Goal: Transaction & Acquisition: Purchase product/service

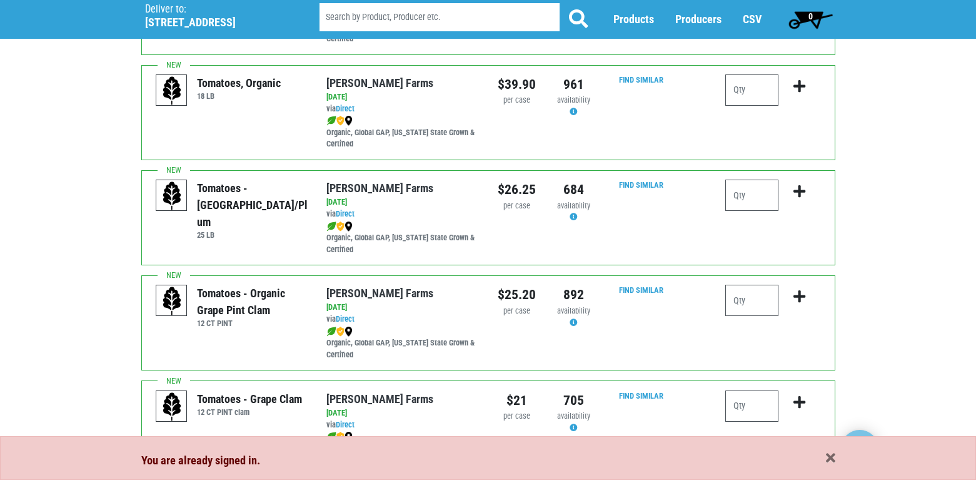
scroll to position [500, 0]
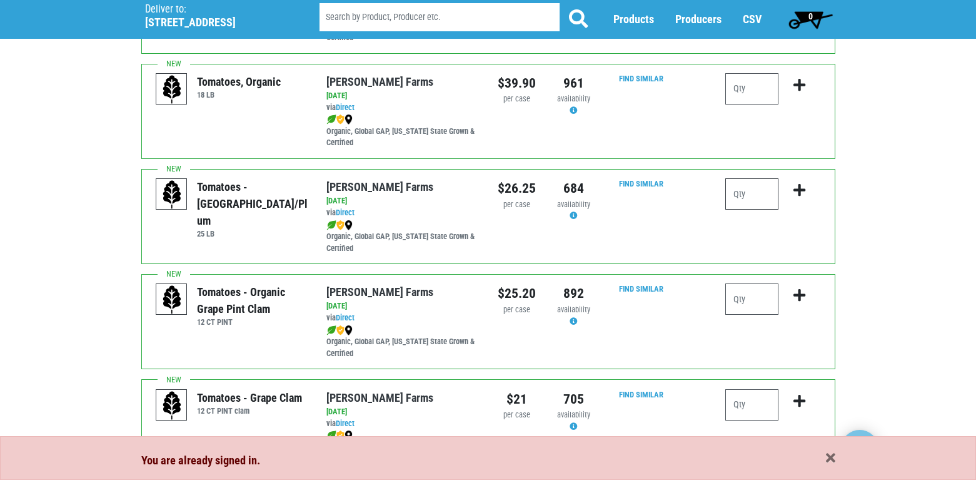
click at [757, 194] on input "number" at bounding box center [752, 193] width 53 height 31
type input "1"
click at [801, 192] on icon "submit" at bounding box center [800, 190] width 12 height 14
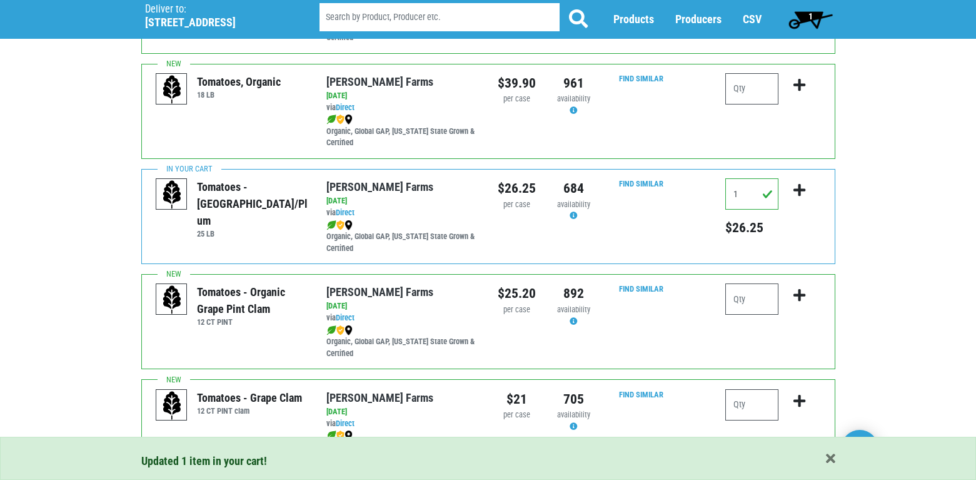
scroll to position [563, 0]
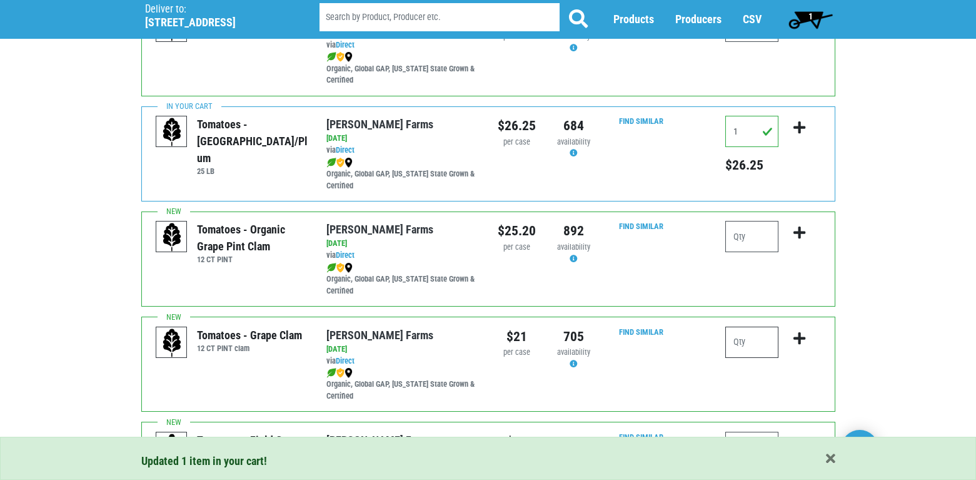
click at [735, 332] on input "number" at bounding box center [752, 342] width 53 height 31
type input "2"
click at [798, 333] on icon "submit" at bounding box center [800, 339] width 12 height 14
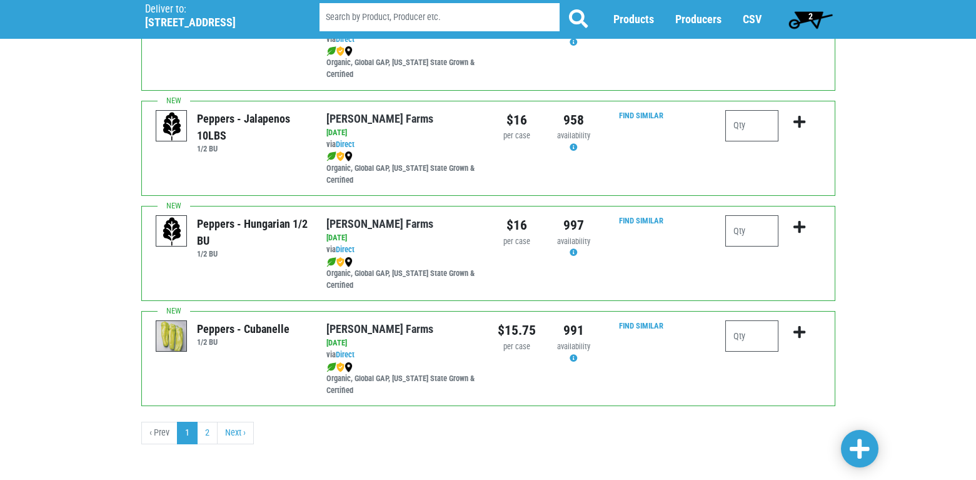
scroll to position [1837, 0]
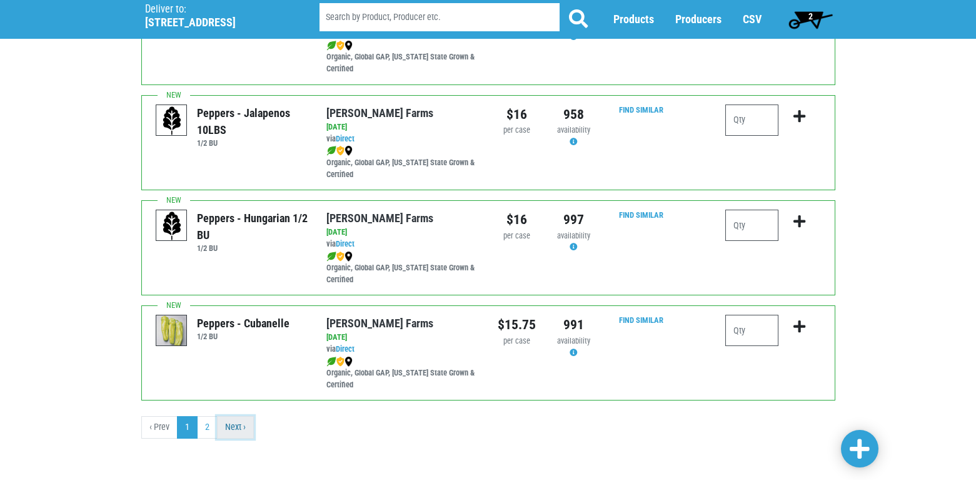
click at [236, 422] on link "Next ›" at bounding box center [235, 427] width 37 height 23
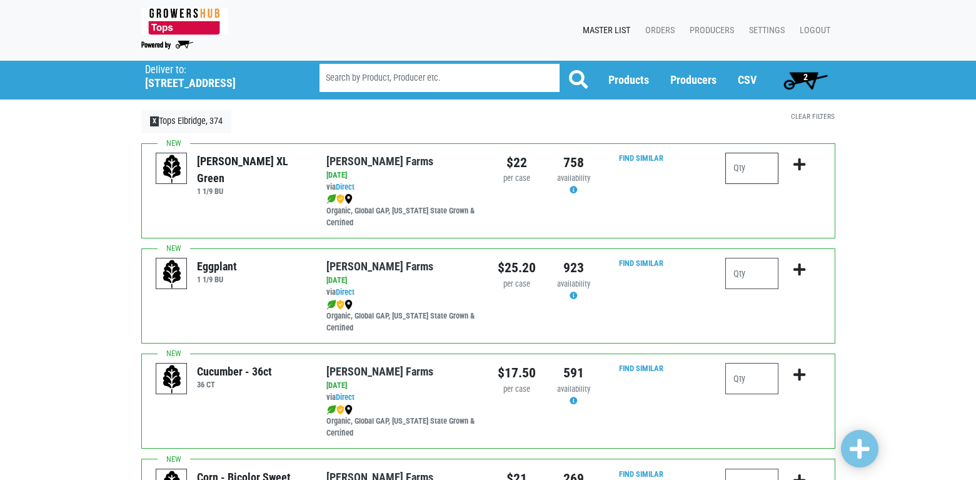
click at [734, 168] on input "number" at bounding box center [752, 168] width 53 height 31
type input "2"
click at [799, 162] on icon "submit" at bounding box center [800, 165] width 12 height 14
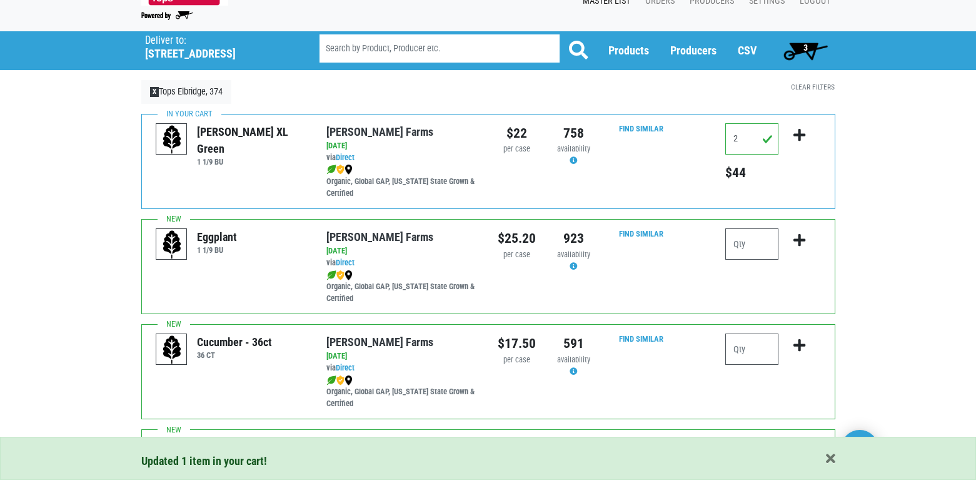
scroll to position [63, 0]
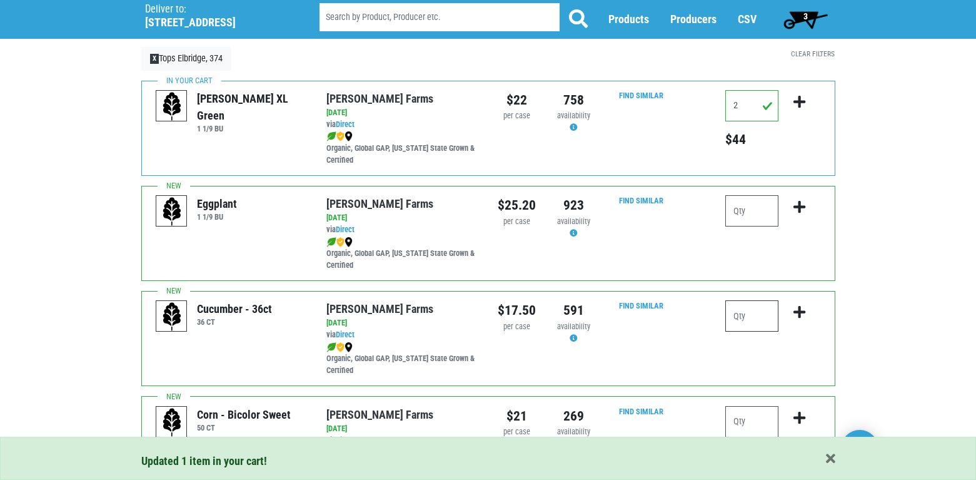
click at [732, 315] on input "number" at bounding box center [752, 315] width 53 height 31
type input "2"
click at [798, 309] on icon "submit" at bounding box center [800, 312] width 12 height 14
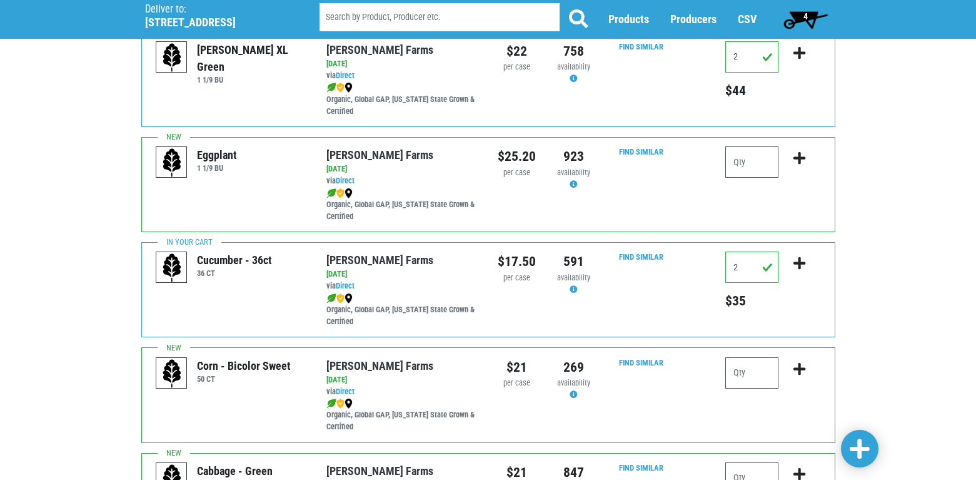
scroll to position [0, 0]
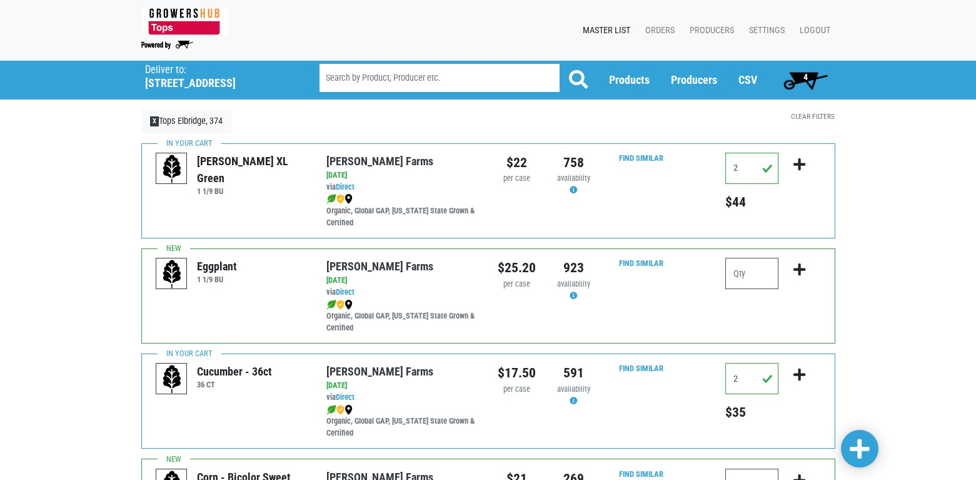
click at [803, 76] on span "4" at bounding box center [806, 80] width 56 height 25
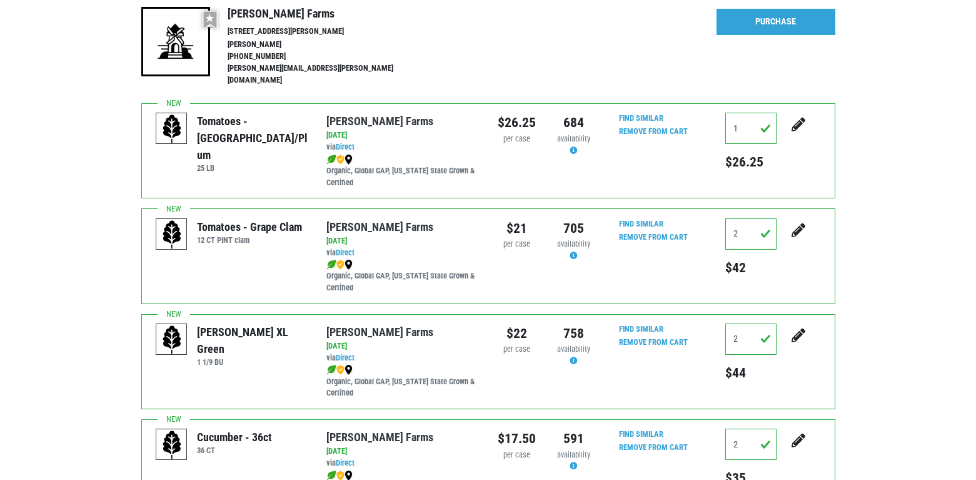
scroll to position [250, 0]
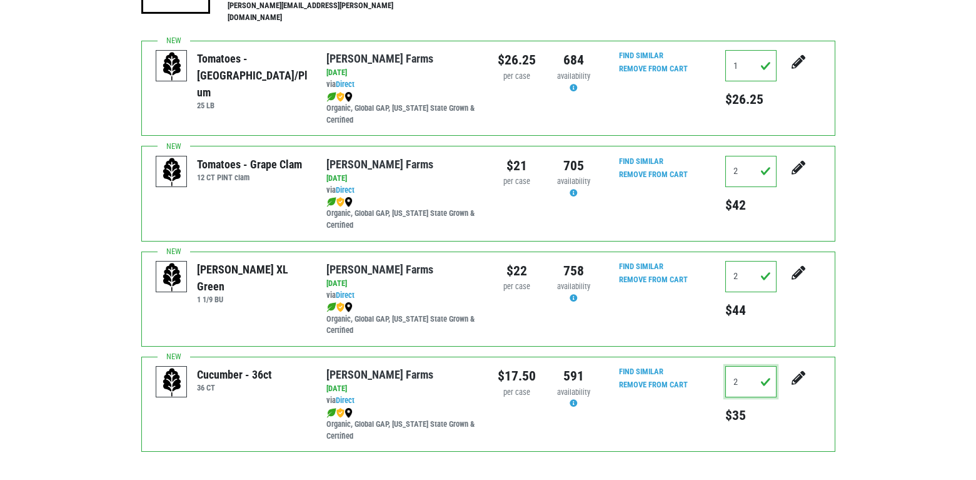
click at [741, 369] on input "2" at bounding box center [751, 381] width 51 height 31
type input "3"
click at [800, 371] on icon "submit" at bounding box center [799, 378] width 14 height 14
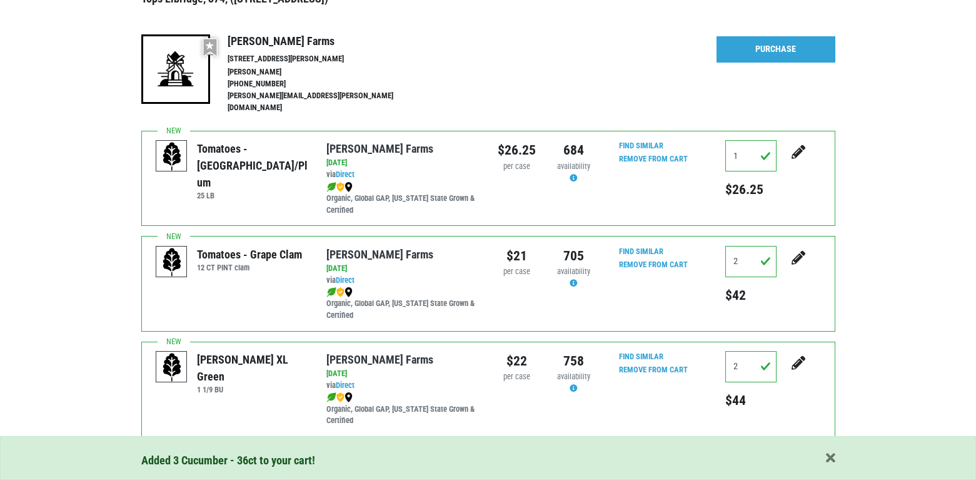
scroll to position [322, 0]
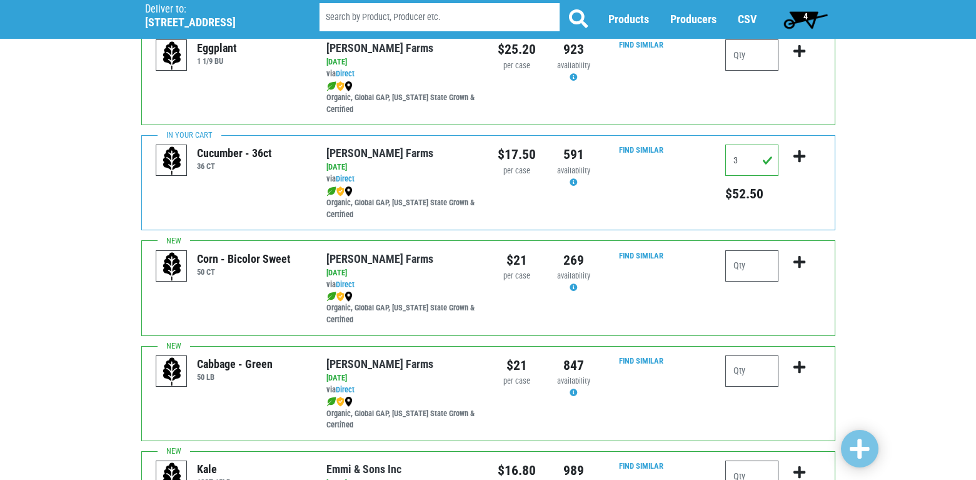
scroll to position [250, 0]
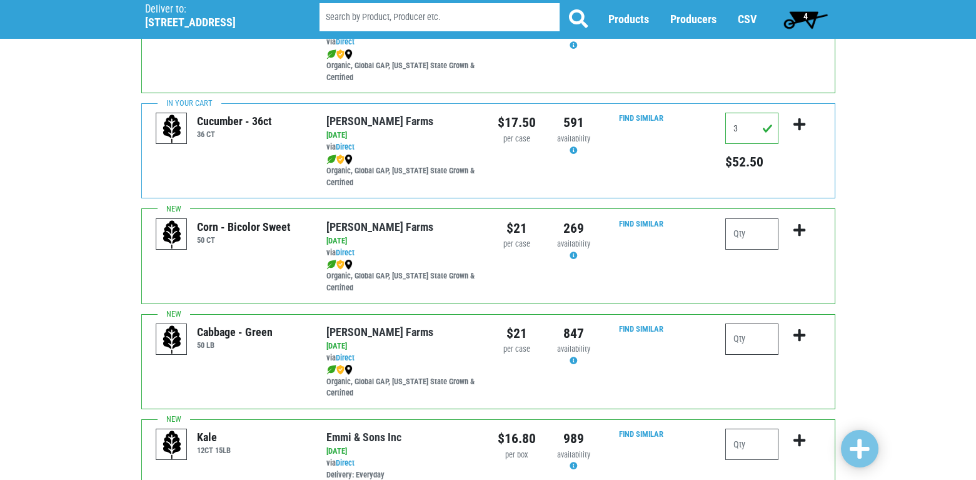
click at [756, 345] on input "number" at bounding box center [752, 338] width 53 height 31
type input "1"
click at [796, 332] on icon "submit" at bounding box center [800, 335] width 12 height 14
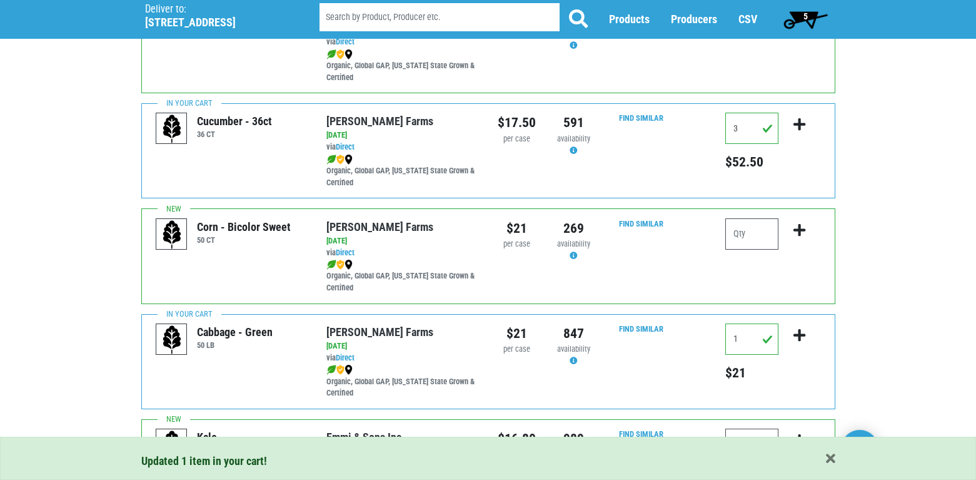
click at [806, 19] on span "5" at bounding box center [806, 16] width 4 height 10
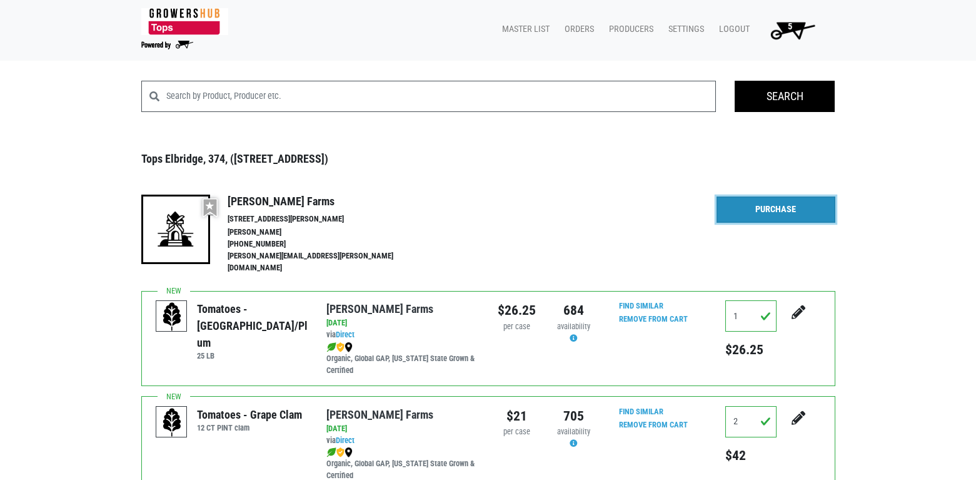
click at [781, 202] on link "Purchase" at bounding box center [776, 209] width 119 height 26
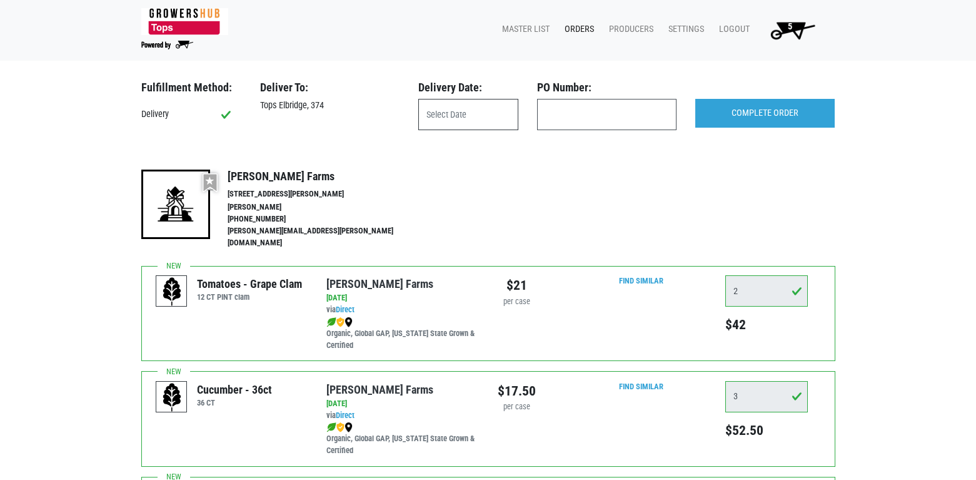
click at [504, 113] on input "text" at bounding box center [468, 114] width 100 height 31
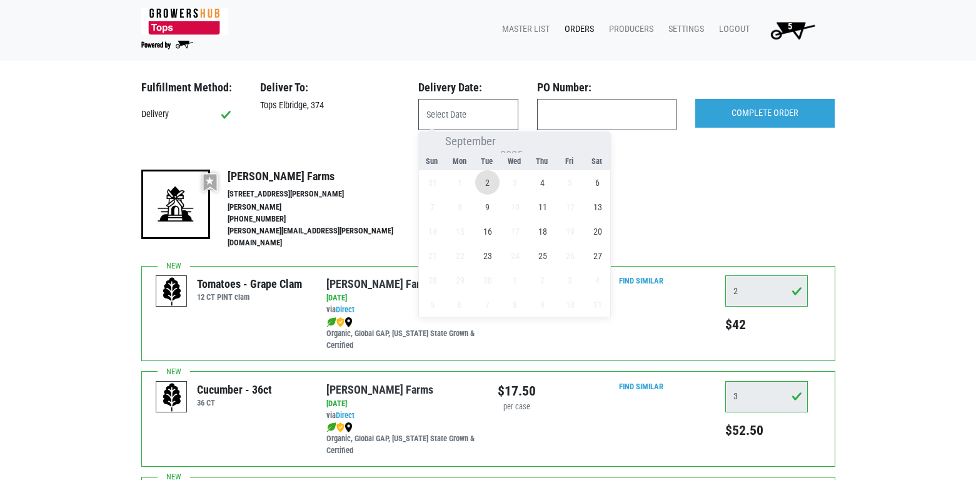
click at [482, 181] on span "2" at bounding box center [487, 182] width 24 height 24
type input "2025-09-02"
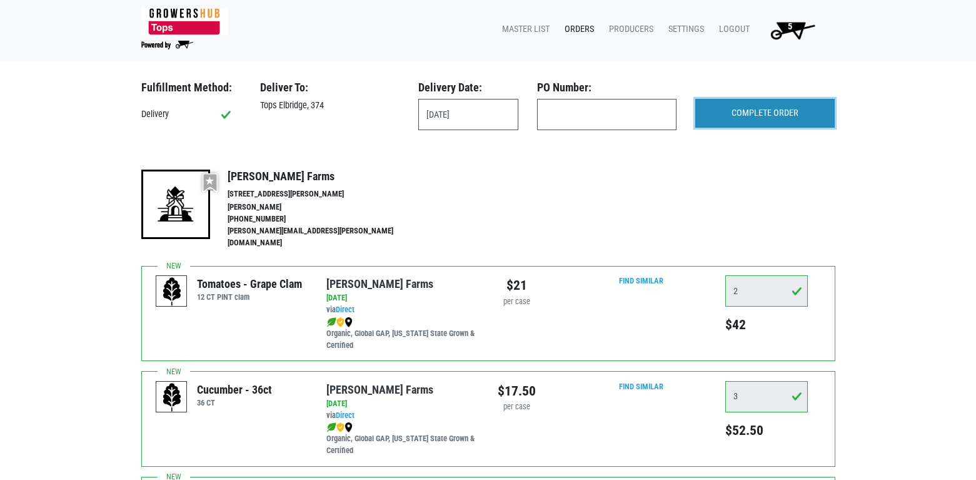
click at [754, 104] on input "COMPLETE ORDER" at bounding box center [765, 113] width 139 height 29
